Goal: Browse casually: Explore the website without a specific task or goal

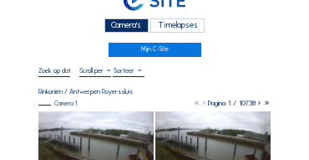
scroll to position [17, 0]
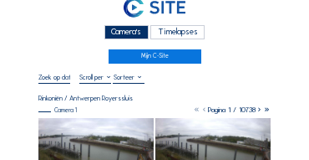
click at [115, 33] on div "Camera's" at bounding box center [127, 32] width 44 height 14
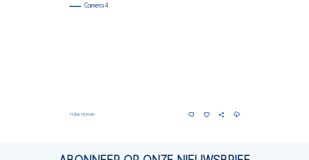
scroll to position [724, 0]
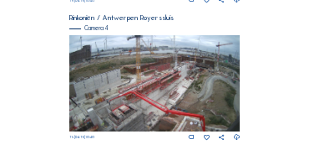
scroll to position [640, 0]
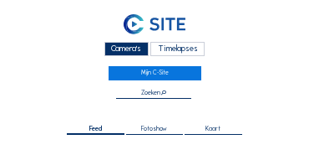
click at [125, 51] on div "Camera's" at bounding box center [127, 49] width 44 height 14
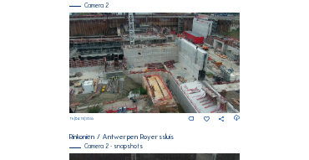
scroll to position [299, 0]
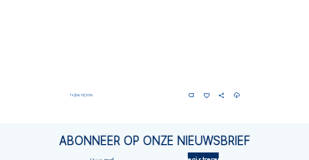
scroll to position [701, 0]
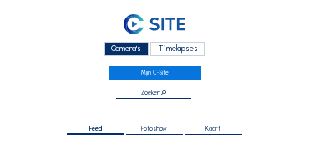
click at [126, 48] on div "Camera's" at bounding box center [127, 49] width 44 height 14
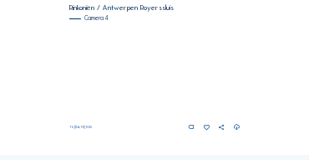
scroll to position [707, 0]
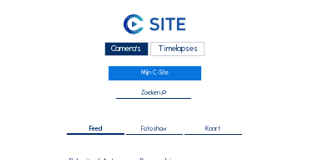
click at [129, 54] on div "Camera's" at bounding box center [127, 49] width 44 height 14
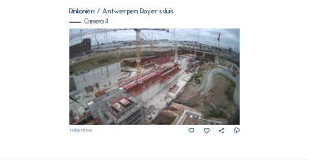
scroll to position [707, 0]
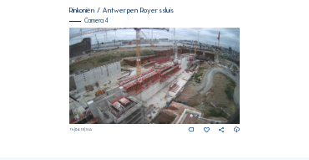
click at [220, 74] on img at bounding box center [154, 76] width 171 height 96
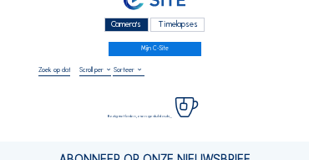
scroll to position [67, 0]
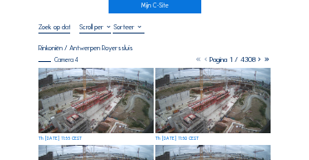
click at [76, 73] on img at bounding box center [95, 100] width 115 height 65
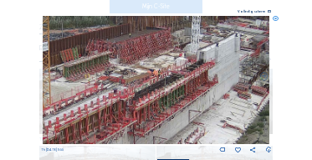
drag, startPoint x: 186, startPoint y: 74, endPoint x: 246, endPoint y: 81, distance: 60.6
click at [246, 81] on img at bounding box center [157, 80] width 228 height 128
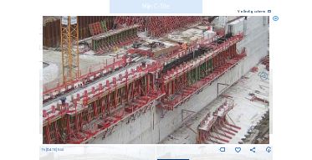
drag, startPoint x: 253, startPoint y: 89, endPoint x: 262, endPoint y: 84, distance: 9.4
click at [262, 84] on img at bounding box center [157, 80] width 228 height 128
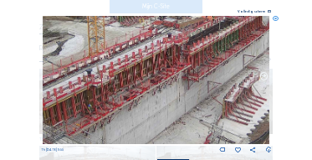
drag, startPoint x: 246, startPoint y: 84, endPoint x: 261, endPoint y: 72, distance: 19.1
click at [261, 72] on div "Th [DATE] 11:55" at bounding box center [156, 85] width 231 height 138
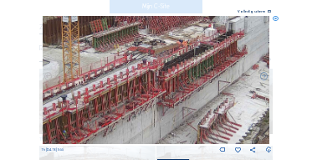
drag, startPoint x: 211, startPoint y: 85, endPoint x: 199, endPoint y: 93, distance: 13.9
click at [198, 106] on img at bounding box center [157, 80] width 228 height 128
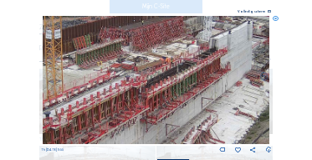
drag, startPoint x: 200, startPoint y: 95, endPoint x: 209, endPoint y: 95, distance: 9.2
click at [194, 100] on img at bounding box center [157, 80] width 228 height 128
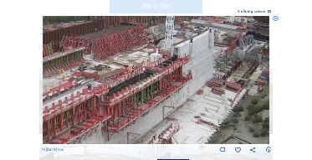
drag, startPoint x: 232, startPoint y: 94, endPoint x: 201, endPoint y: 97, distance: 31.1
click at [201, 97] on img at bounding box center [157, 80] width 228 height 128
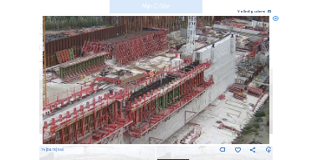
drag, startPoint x: 161, startPoint y: 89, endPoint x: 183, endPoint y: 94, distance: 22.3
click at [183, 94] on img at bounding box center [157, 80] width 228 height 128
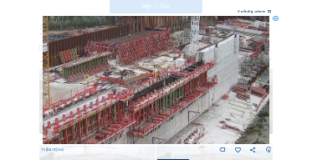
drag, startPoint x: 155, startPoint y: 91, endPoint x: 206, endPoint y: 82, distance: 51.8
click at [233, 80] on img at bounding box center [157, 80] width 228 height 128
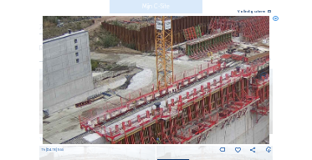
drag, startPoint x: 141, startPoint y: 83, endPoint x: 200, endPoint y: 70, distance: 60.7
click at [200, 70] on img at bounding box center [157, 80] width 228 height 128
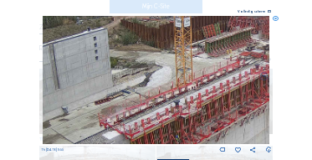
drag, startPoint x: 166, startPoint y: 67, endPoint x: 178, endPoint y: 62, distance: 13.5
click at [177, 62] on img at bounding box center [157, 80] width 228 height 128
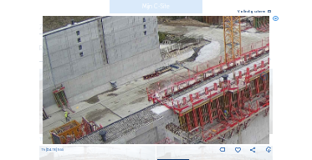
drag, startPoint x: 112, startPoint y: 85, endPoint x: 153, endPoint y: 59, distance: 49.0
click at [152, 59] on img at bounding box center [157, 80] width 228 height 128
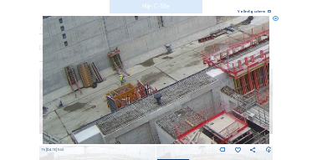
drag, startPoint x: 137, startPoint y: 77, endPoint x: 173, endPoint y: 67, distance: 37.3
click at [173, 67] on img at bounding box center [157, 80] width 228 height 128
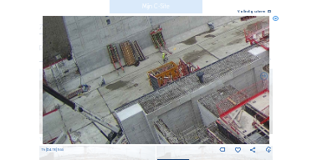
drag, startPoint x: 150, startPoint y: 80, endPoint x: 185, endPoint y: 70, distance: 36.5
click at [185, 70] on img at bounding box center [157, 80] width 228 height 128
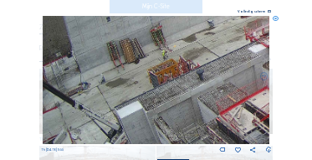
drag, startPoint x: 133, startPoint y: 90, endPoint x: 133, endPoint y: 53, distance: 37.6
click at [133, 54] on img at bounding box center [157, 80] width 228 height 128
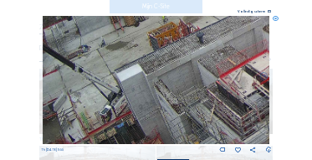
drag, startPoint x: 143, startPoint y: 89, endPoint x: 143, endPoint y: 54, distance: 35.1
click at [143, 55] on img at bounding box center [157, 80] width 228 height 128
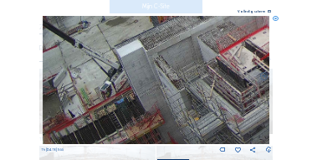
drag, startPoint x: 173, startPoint y: 74, endPoint x: 137, endPoint y: 84, distance: 37.3
click at [138, 84] on img at bounding box center [157, 80] width 228 height 128
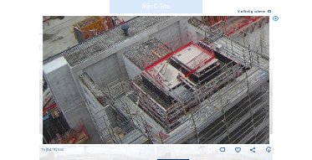
click at [146, 90] on img at bounding box center [157, 80] width 228 height 128
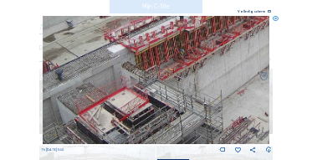
drag, startPoint x: 192, startPoint y: 65, endPoint x: 125, endPoint y: 110, distance: 79.6
click at [125, 110] on img at bounding box center [157, 80] width 228 height 128
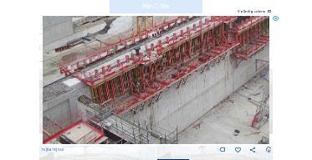
click at [152, 120] on img at bounding box center [157, 80] width 228 height 128
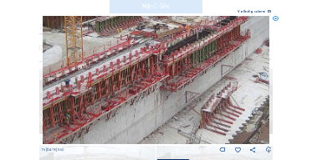
drag, startPoint x: 171, startPoint y: 104, endPoint x: 168, endPoint y: 95, distance: 9.5
click at [141, 116] on img at bounding box center [157, 80] width 228 height 128
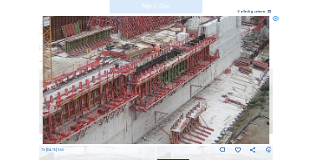
drag, startPoint x: 166, startPoint y: 98, endPoint x: 158, endPoint y: 105, distance: 10.1
click at [158, 105] on img at bounding box center [157, 80] width 228 height 128
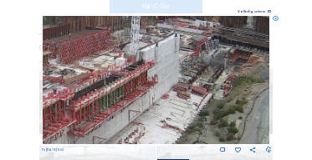
drag, startPoint x: 156, startPoint y: 102, endPoint x: 138, endPoint y: 107, distance: 19.1
click at [130, 109] on img at bounding box center [157, 80] width 228 height 128
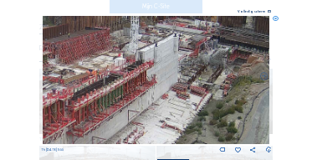
click at [275, 21] on icon at bounding box center [276, 19] width 6 height 6
